Goal: Navigation & Orientation: Understand site structure

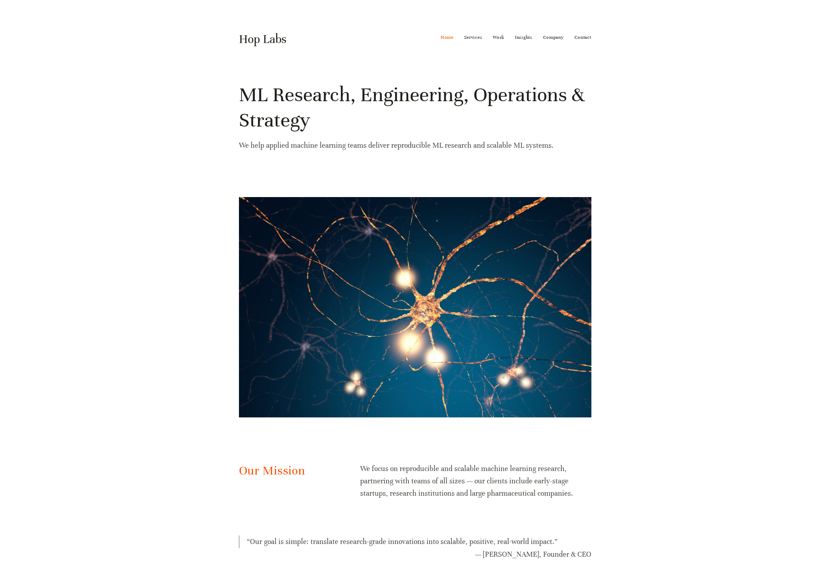
click at [251, 35] on link "Hop Labs" at bounding box center [263, 39] width 48 height 15
click at [496, 37] on link "Work" at bounding box center [499, 37] width 12 height 11
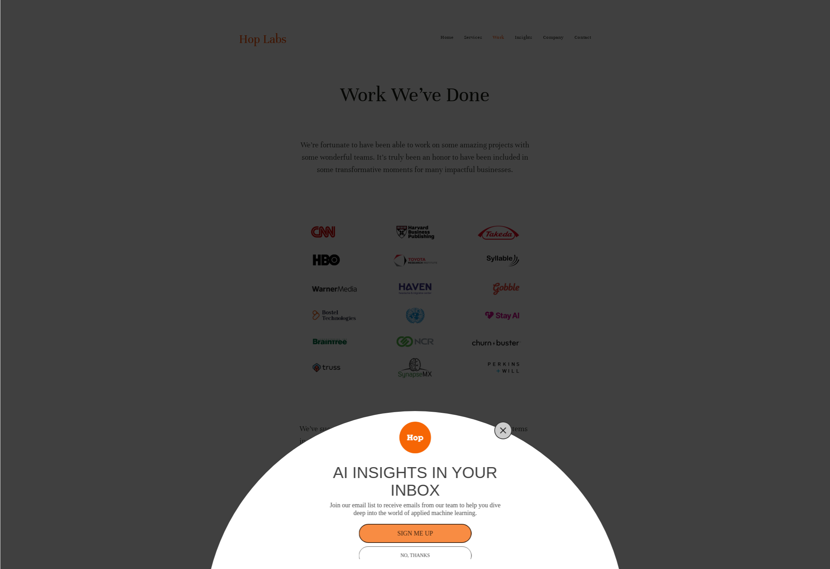
click at [499, 431] on button "Close" at bounding box center [503, 430] width 10 height 10
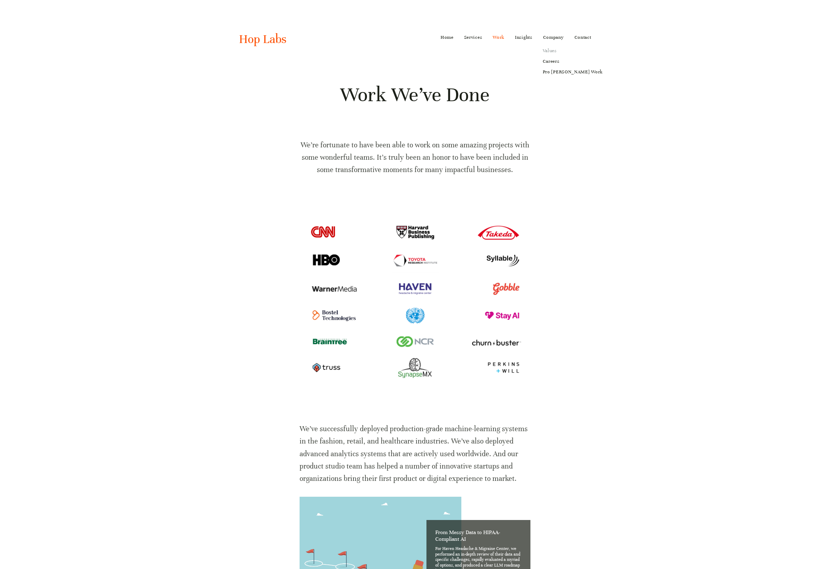
click at [548, 49] on link "Values" at bounding box center [573, 50] width 70 height 11
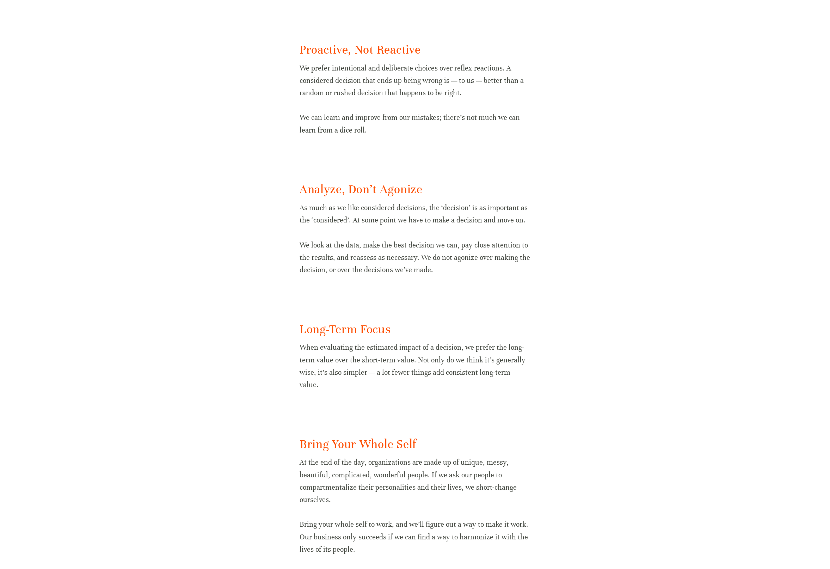
scroll to position [719, 0]
